Goal: Navigation & Orientation: Find specific page/section

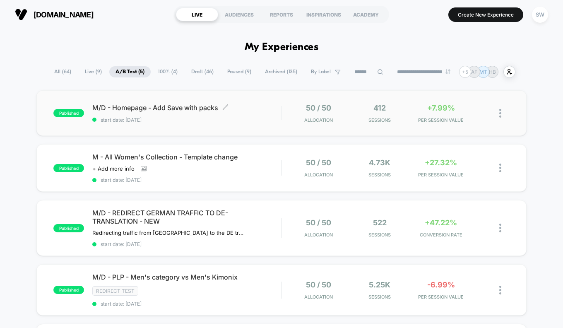
click at [268, 114] on div "M/D - Homepage - Add Save with packs Click to edit experience details Click to …" at bounding box center [186, 112] width 189 height 19
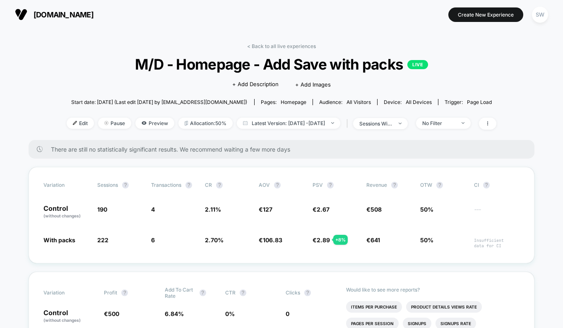
scroll to position [3, 0]
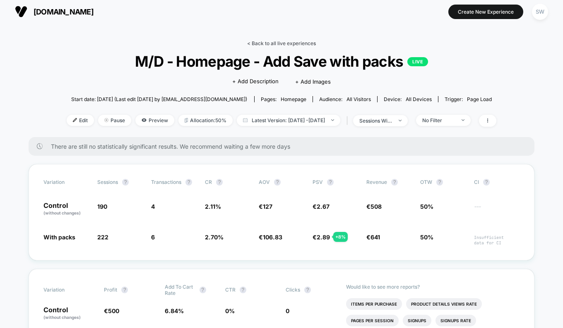
click at [281, 42] on link "< Back to all live experiences" at bounding box center [281, 43] width 69 height 6
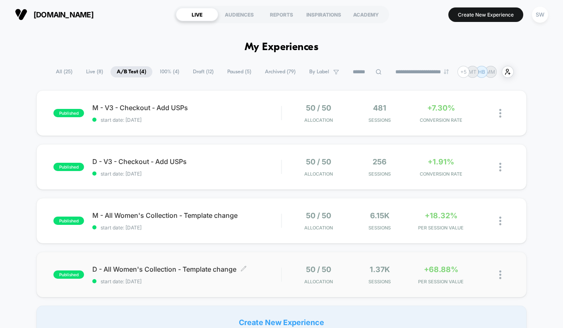
click at [273, 270] on span "D - All Women's Collection - Template change Click to edit experience details" at bounding box center [186, 269] width 189 height 8
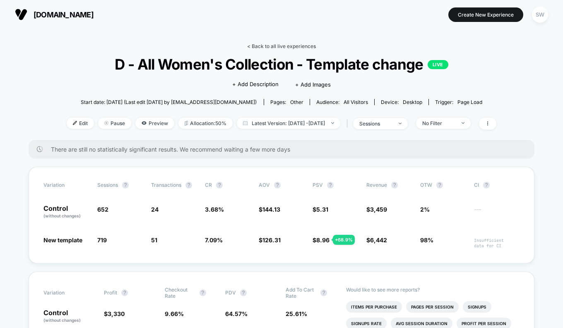
click at [294, 46] on link "< Back to all live experiences" at bounding box center [281, 46] width 69 height 6
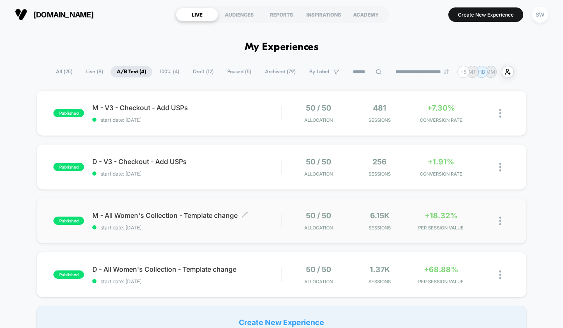
click at [269, 224] on span "start date: [DATE]" at bounding box center [186, 227] width 189 height 6
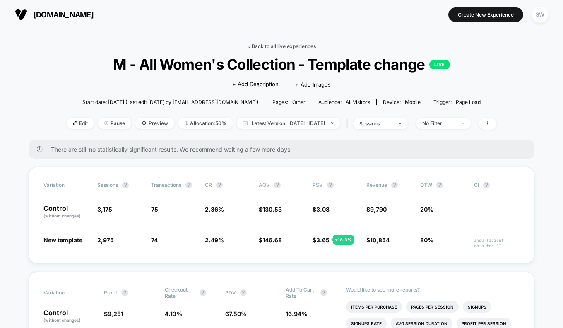
click at [281, 46] on link "< Back to all live experiences" at bounding box center [281, 46] width 69 height 6
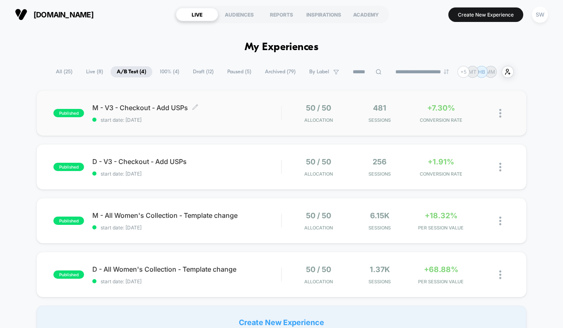
click at [274, 115] on div "M - V3 - Checkout - Add USPs Click to edit experience details Click to edit exp…" at bounding box center [186, 112] width 189 height 19
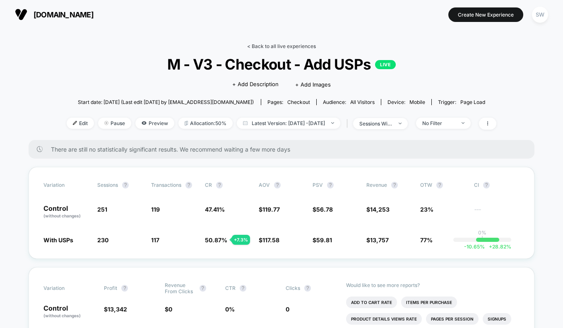
click at [276, 46] on link "< Back to all live experiences" at bounding box center [281, 46] width 69 height 6
